Goal: Check status: Check status

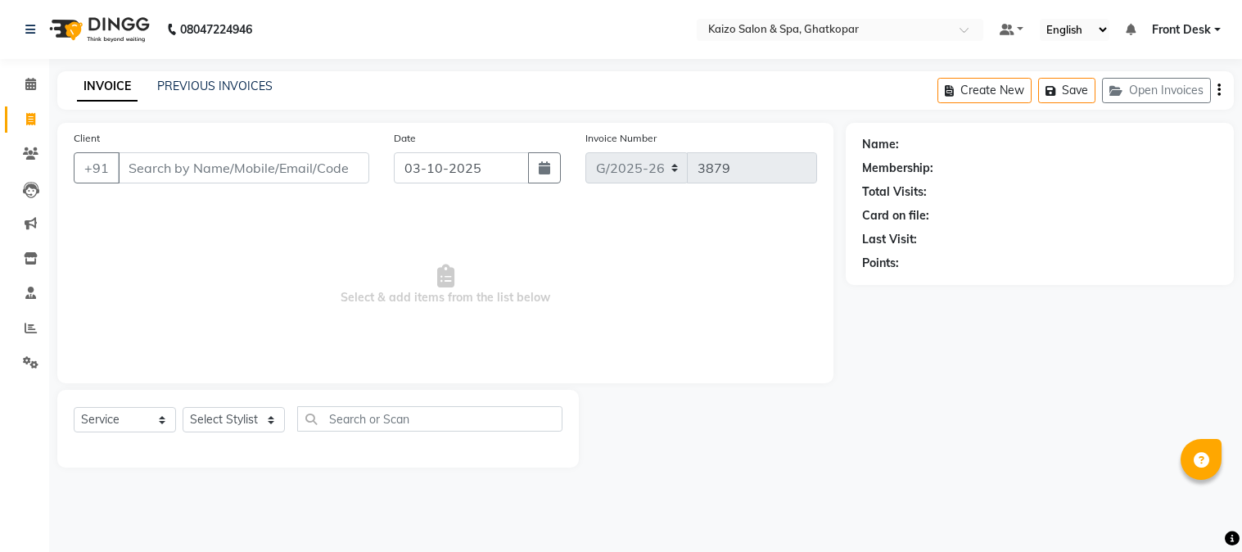
select select "service"
click at [544, 177] on button "button" at bounding box center [544, 167] width 33 height 31
select select "10"
select select "2025"
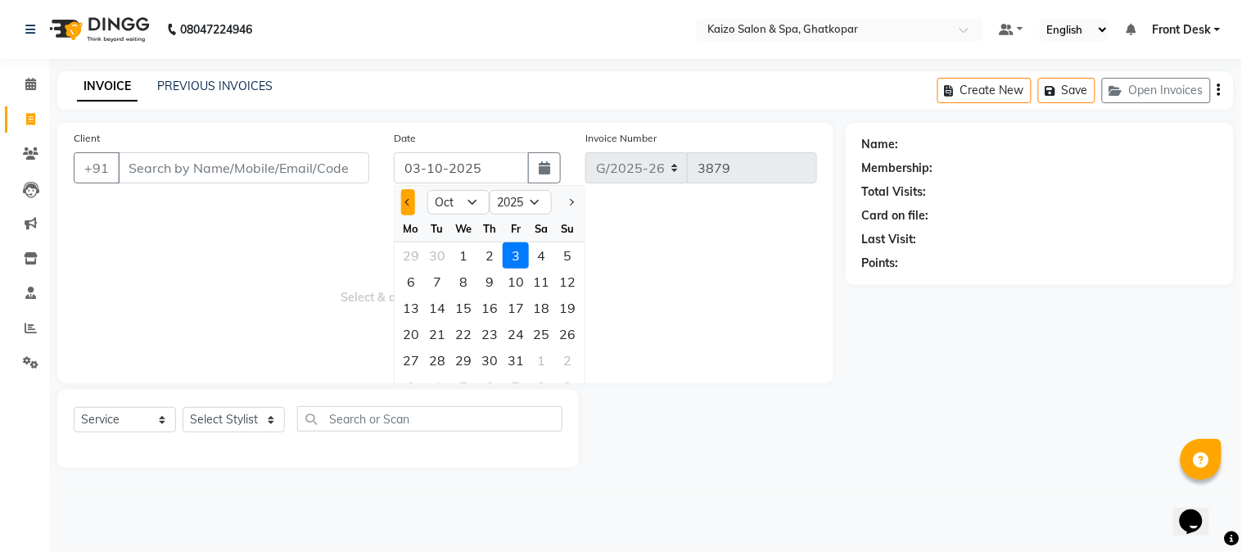
click at [403, 203] on button "Previous month" at bounding box center [408, 202] width 14 height 26
select select "9"
click at [511, 304] on div "19" at bounding box center [515, 308] width 26 height 26
type input "19-09-2025"
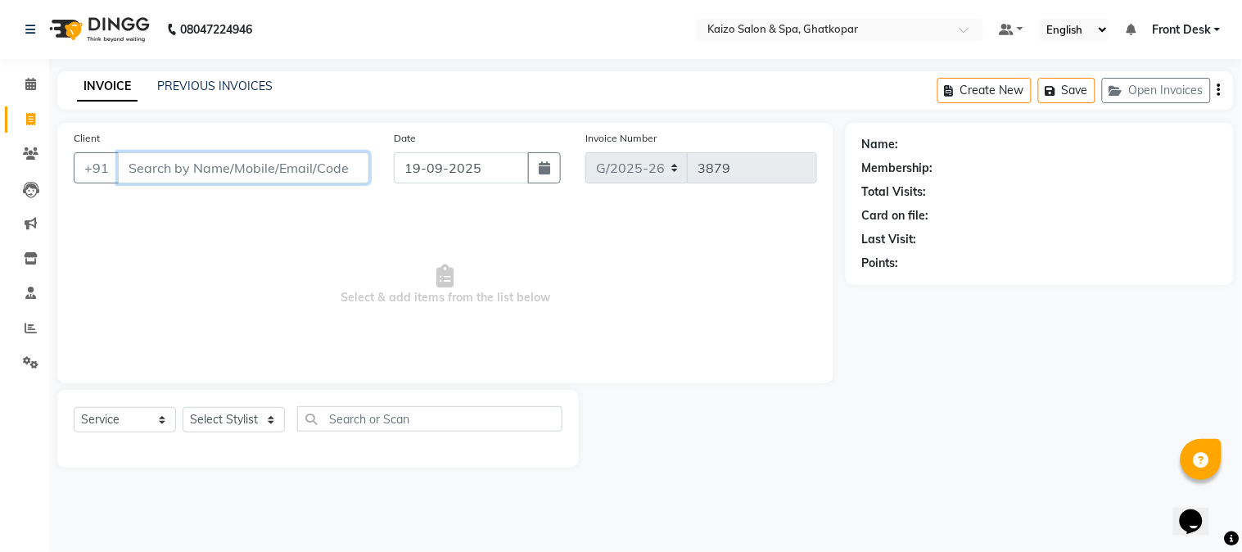
click at [303, 167] on input "Client" at bounding box center [243, 167] width 251 height 31
click at [197, 79] on link "PREVIOUS INVOICES" at bounding box center [214, 86] width 115 height 15
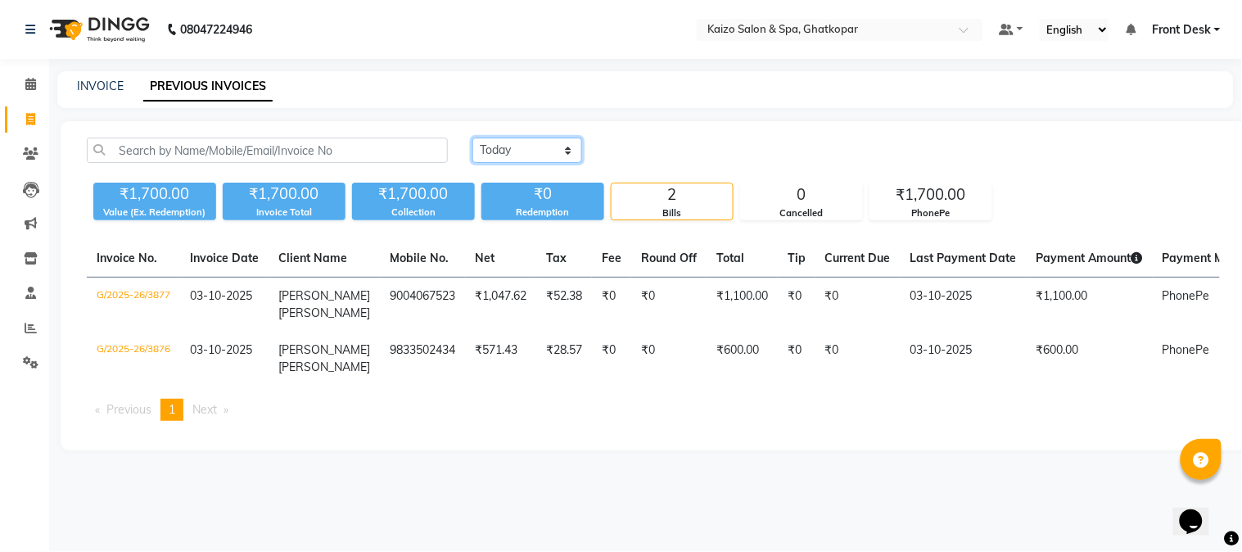
click at [507, 148] on select "[DATE] [DATE] Custom Range" at bounding box center [527, 149] width 110 height 25
select select "range"
click at [472, 137] on select "[DATE] [DATE] Custom Range" at bounding box center [527, 149] width 110 height 25
click at [667, 152] on input "03-10-2025" at bounding box center [660, 150] width 115 height 23
select select "10"
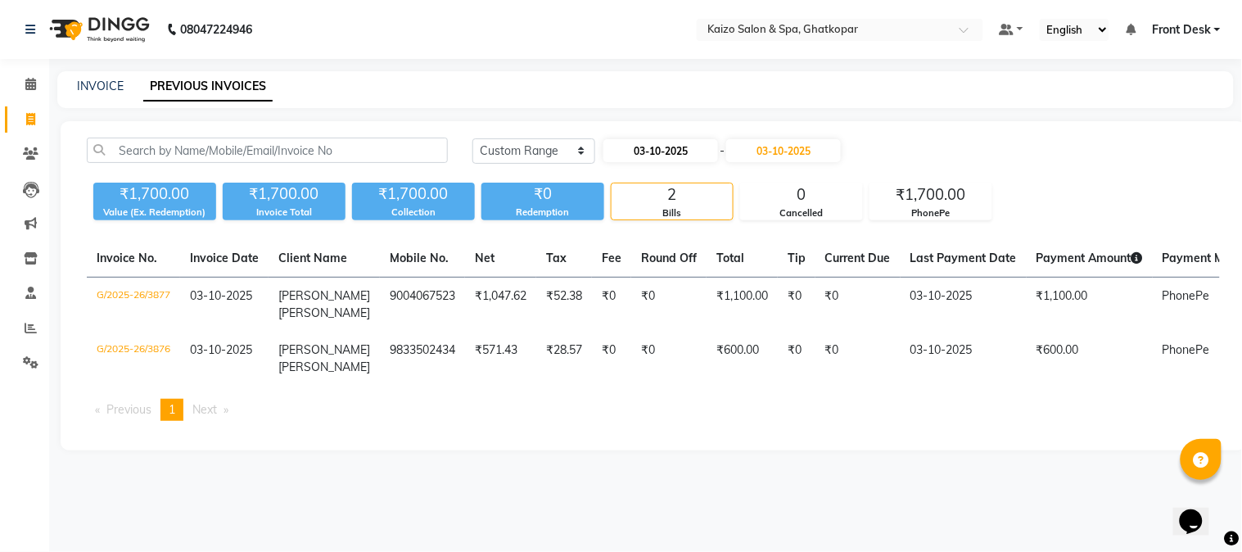
select select "2025"
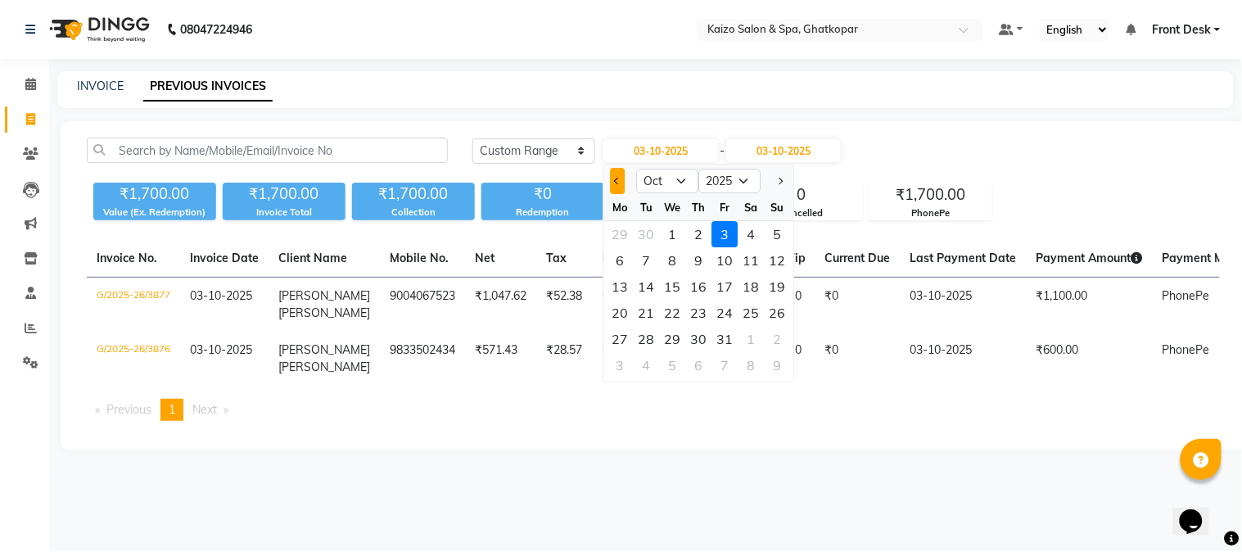
click at [616, 183] on button "Previous month" at bounding box center [618, 181] width 14 height 26
select select "9"
click at [729, 280] on div "19" at bounding box center [725, 286] width 26 height 26
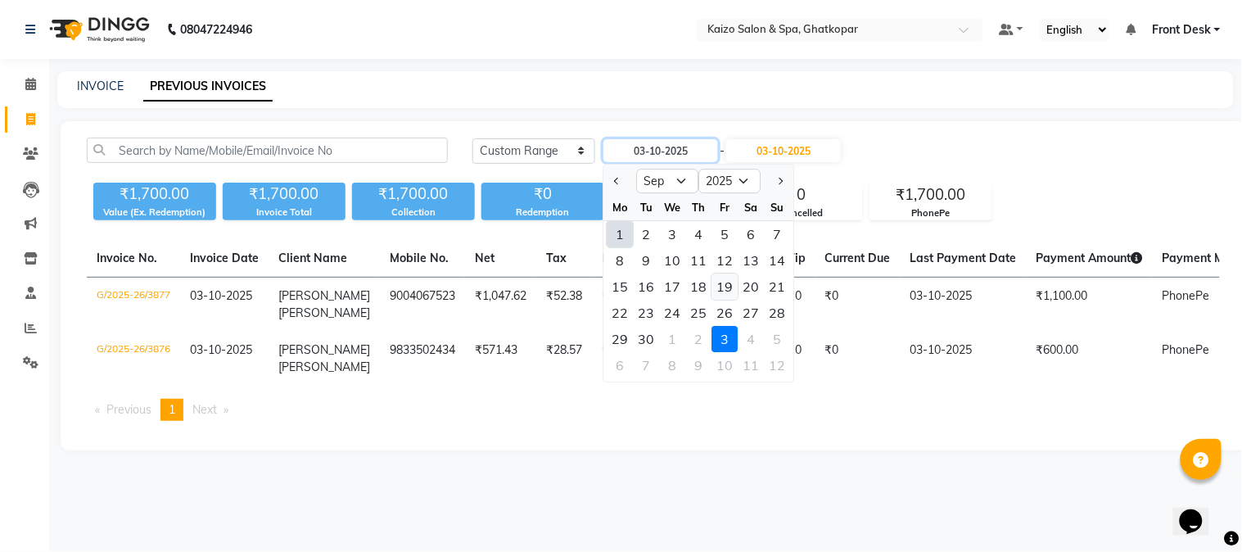
type input "19-09-2025"
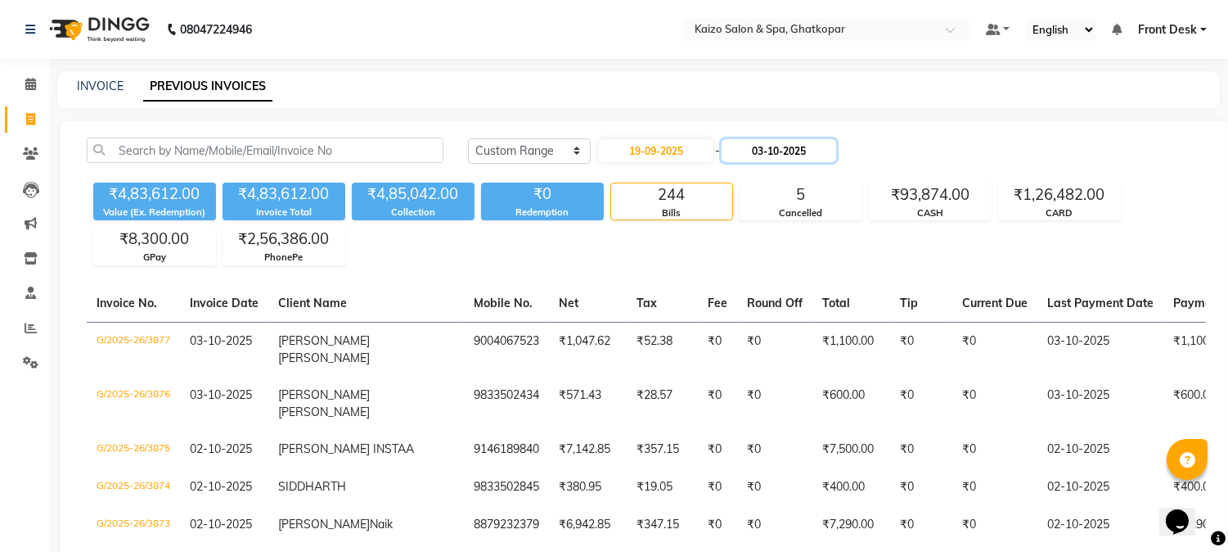
click at [782, 151] on input "03-10-2025" at bounding box center [779, 150] width 115 height 23
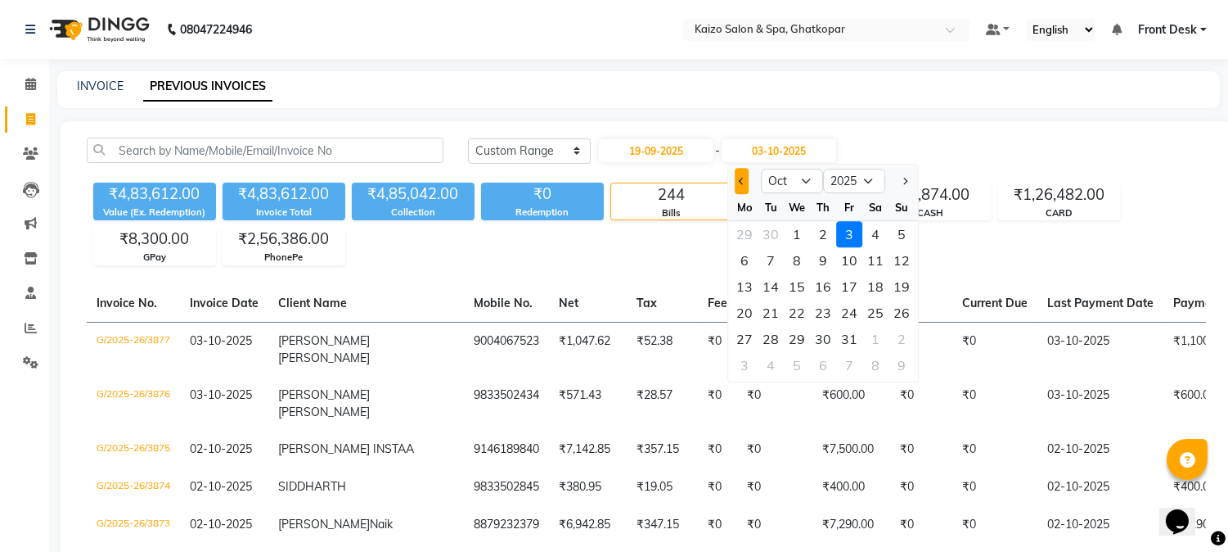
click at [740, 184] on button "Previous month" at bounding box center [742, 181] width 14 height 26
select select "9"
click at [853, 286] on div "19" at bounding box center [849, 286] width 26 height 26
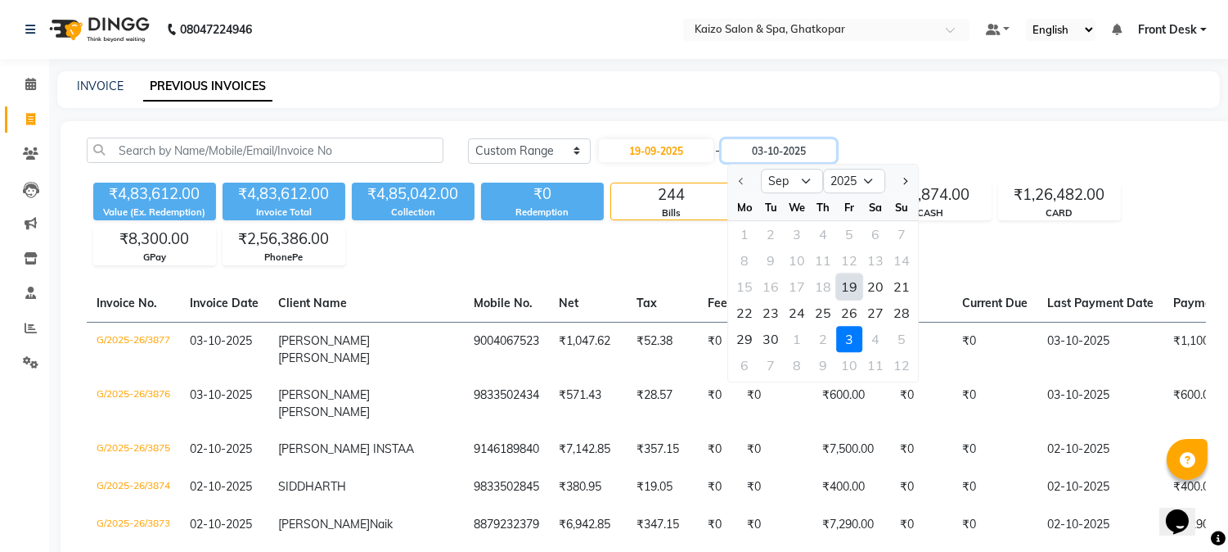
type input "19-09-2025"
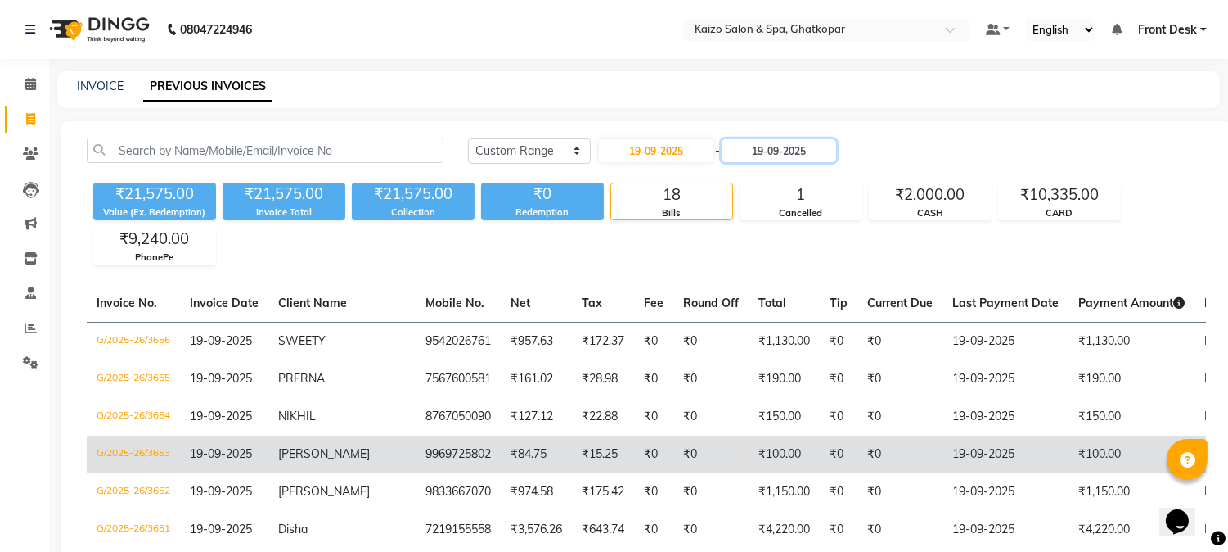
scroll to position [545, 0]
